Goal: Task Accomplishment & Management: Use online tool/utility

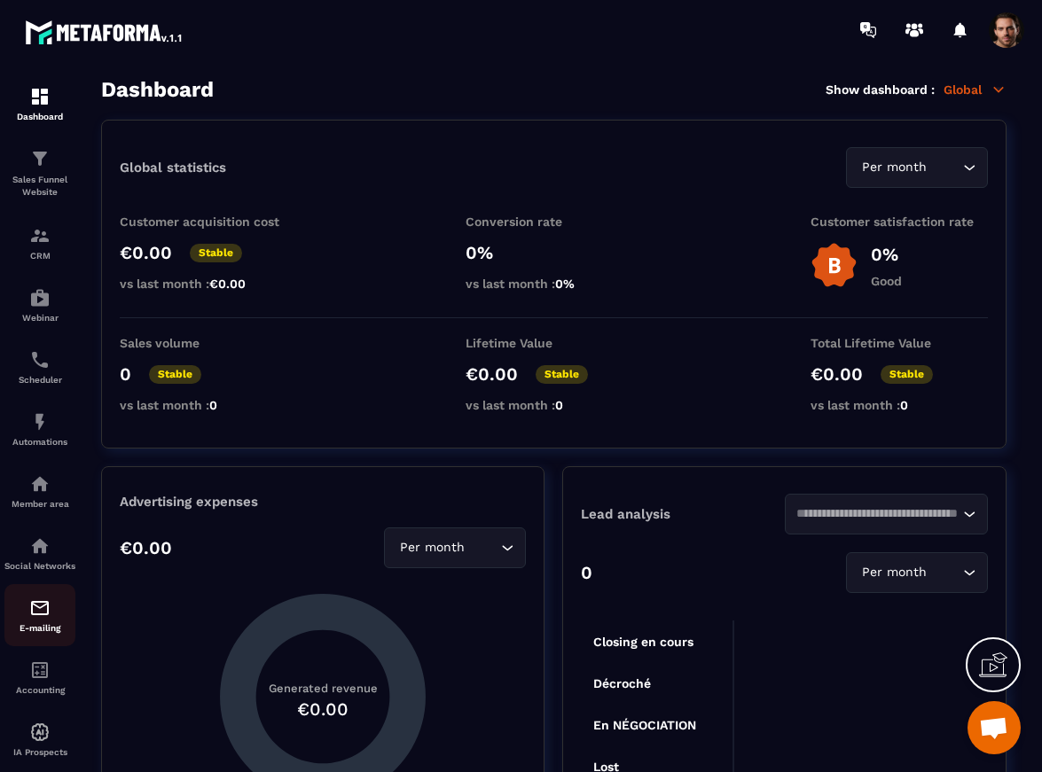
click at [42, 633] on div "E-mailing" at bounding box center [39, 615] width 71 height 35
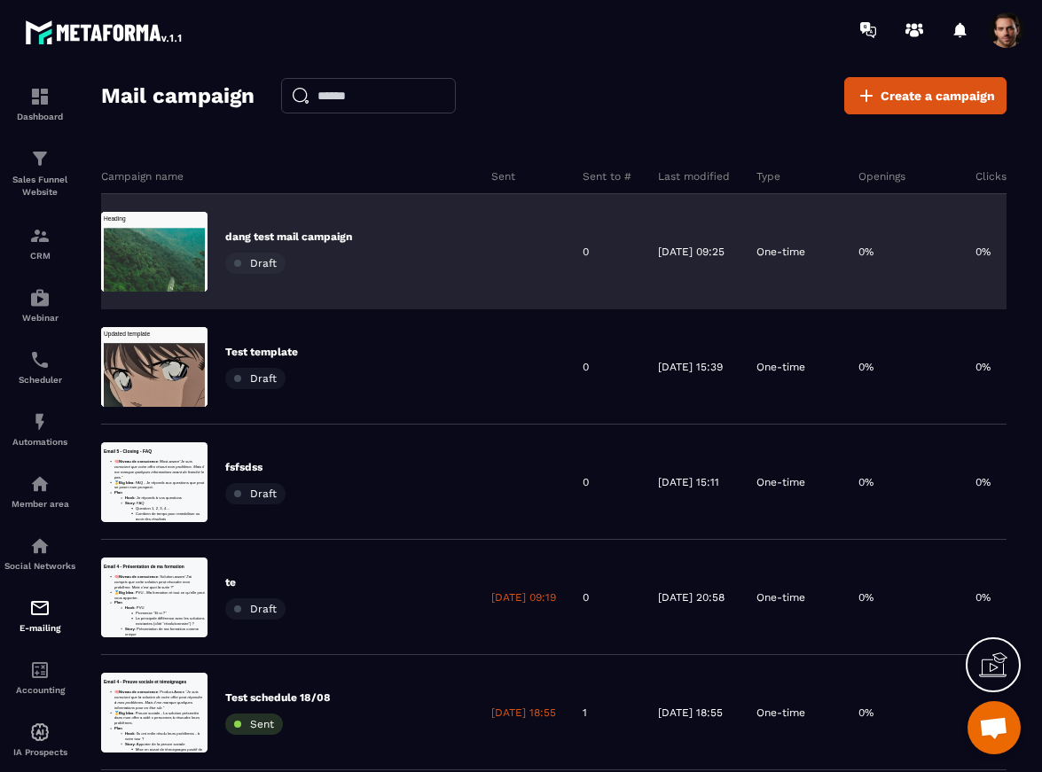
click at [348, 265] on div "dang test mail campaign Draft" at bounding box center [288, 252] width 127 height 44
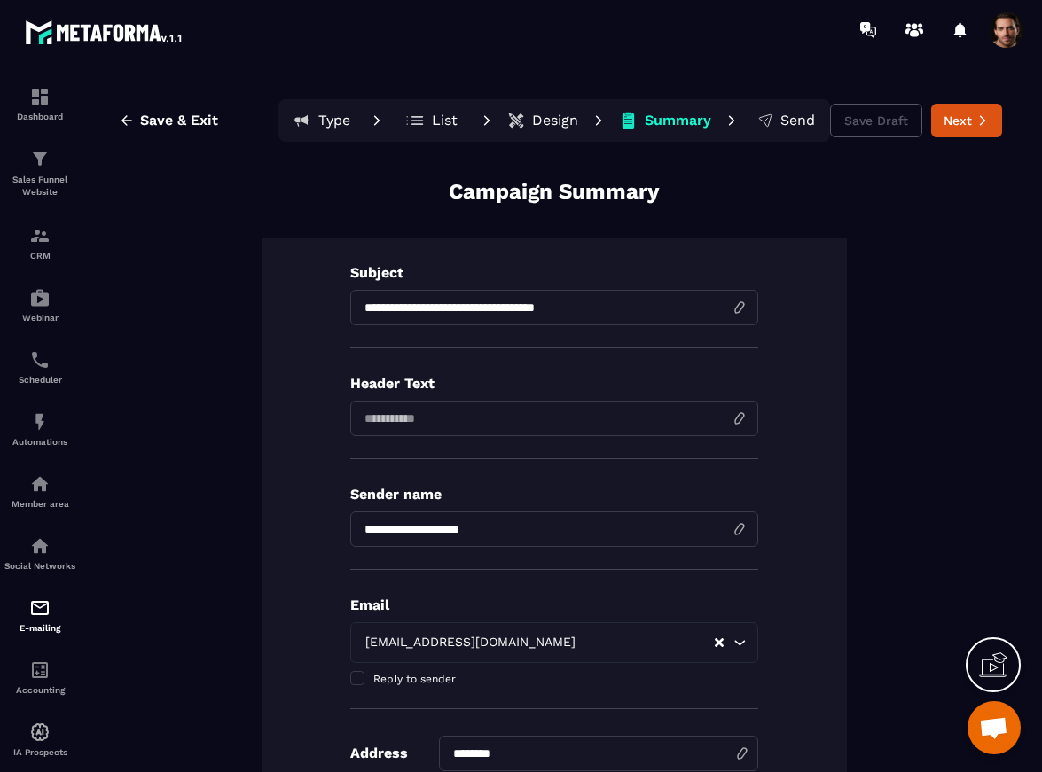
click at [534, 129] on p "Design" at bounding box center [555, 121] width 46 height 18
